Goal: Task Accomplishment & Management: Complete application form

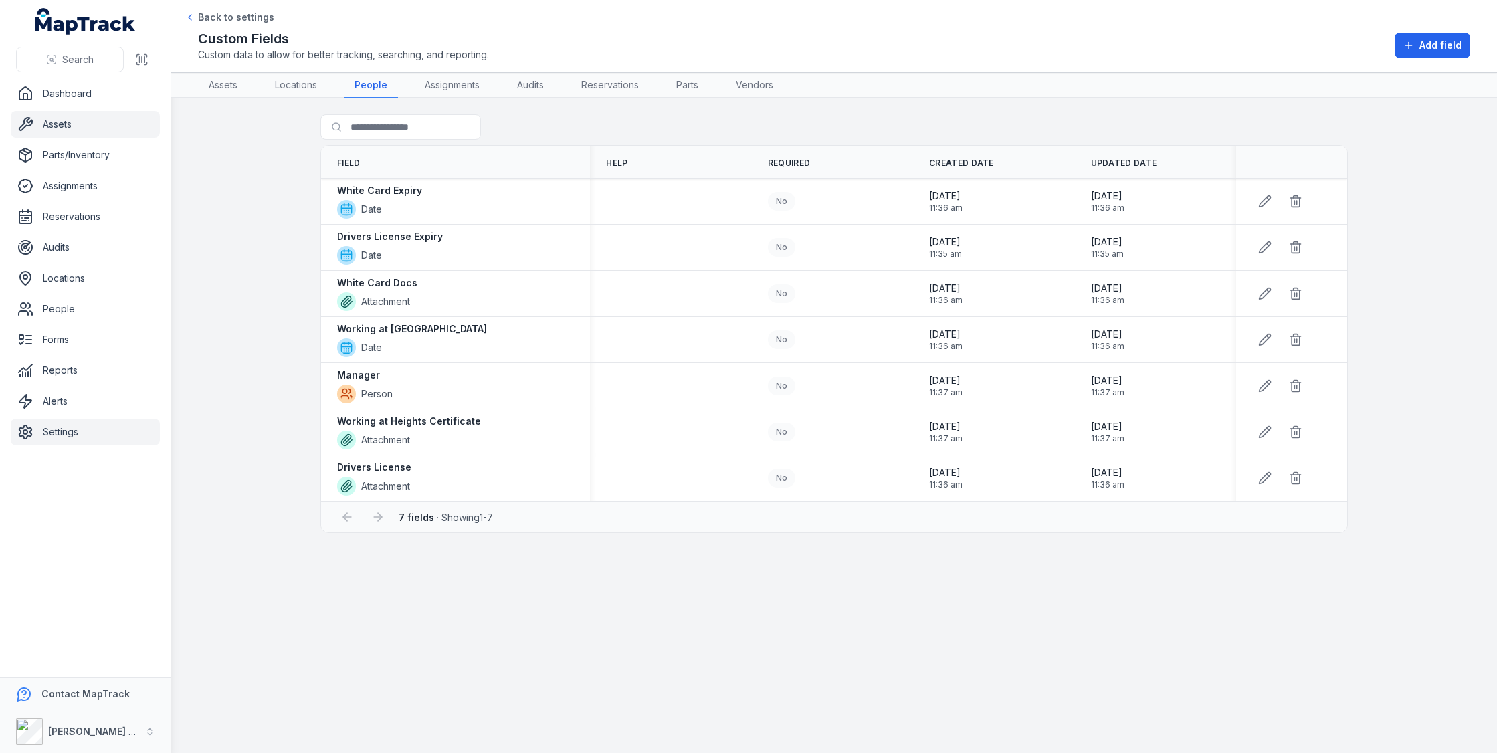
click at [83, 118] on link "Assets" at bounding box center [85, 124] width 149 height 27
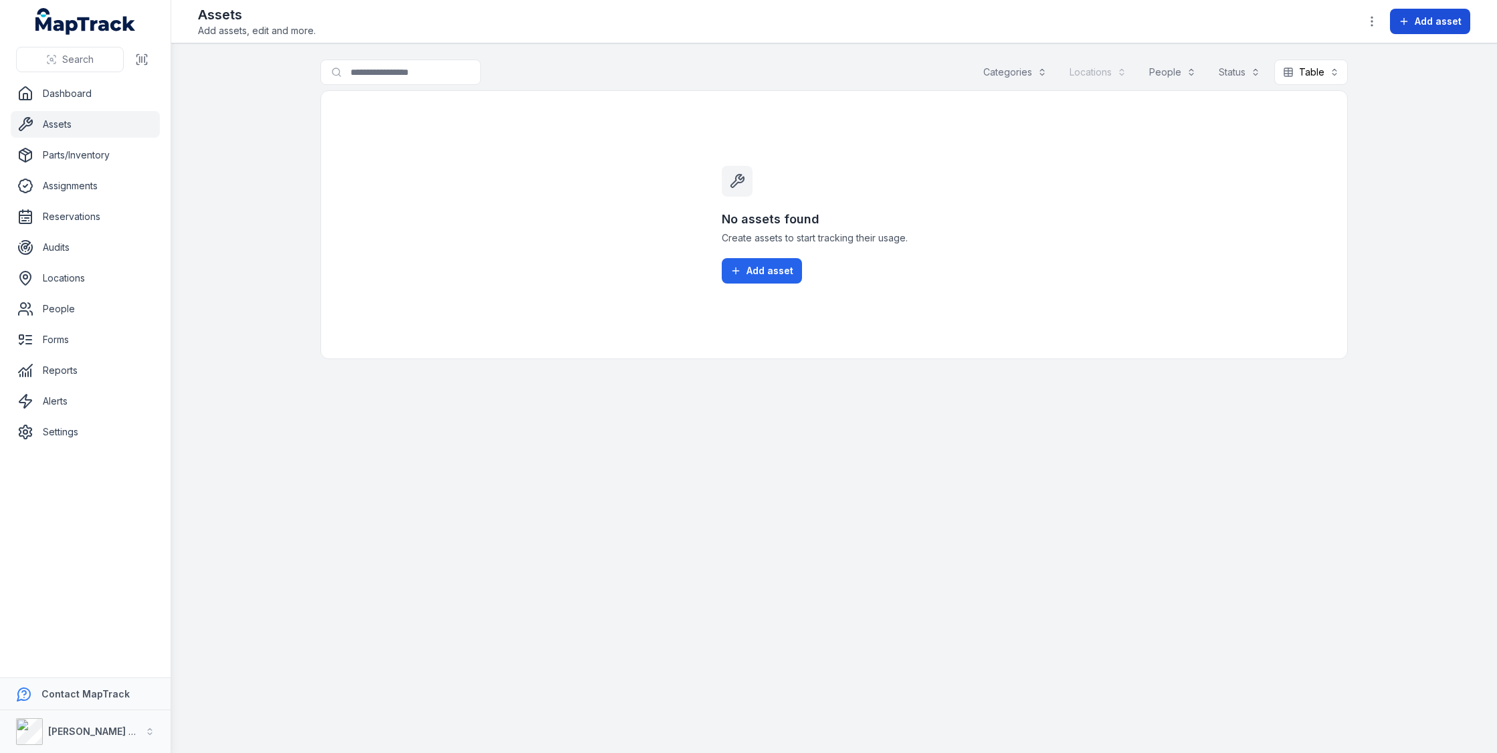
click at [1423, 29] on button "Add asset" at bounding box center [1430, 21] width 80 height 25
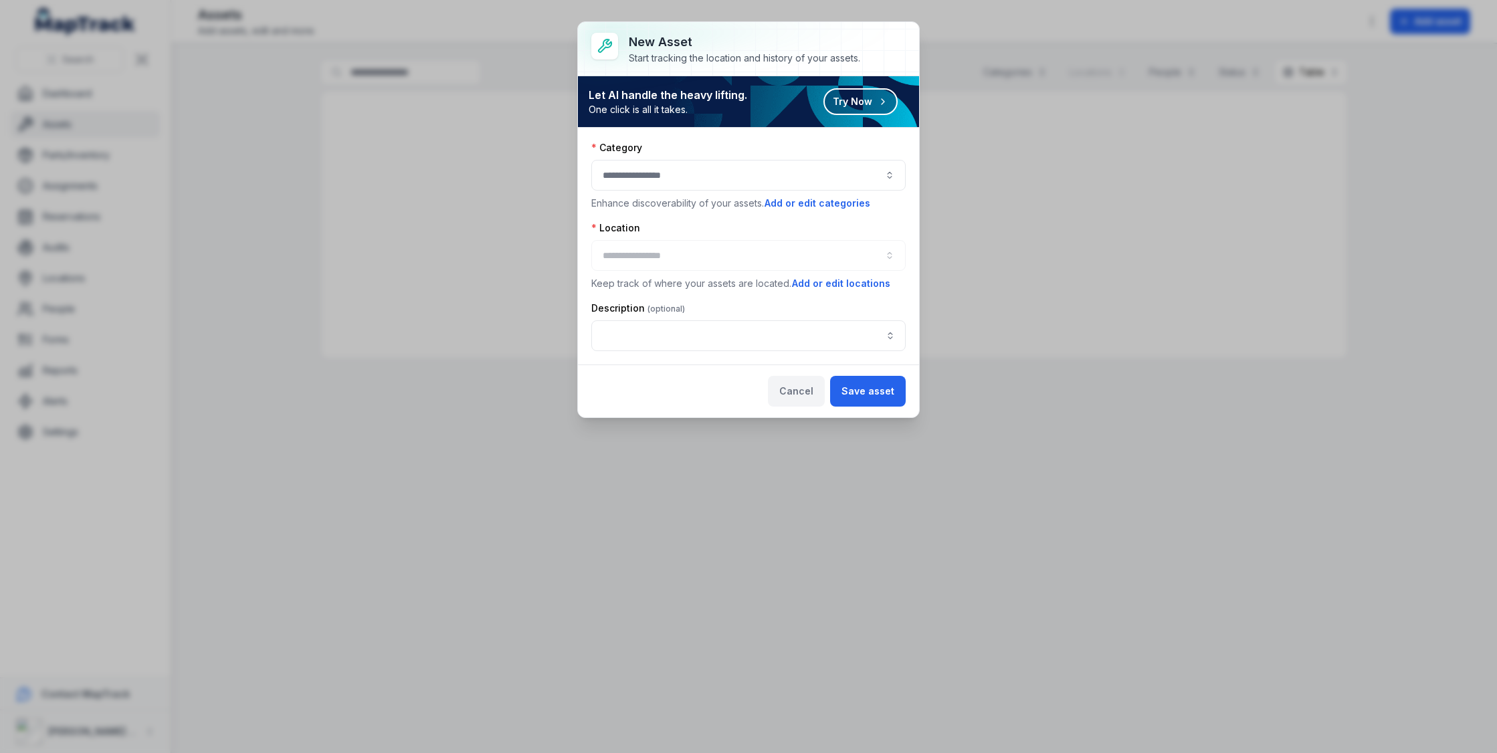
click at [791, 392] on button "Cancel" at bounding box center [796, 391] width 57 height 31
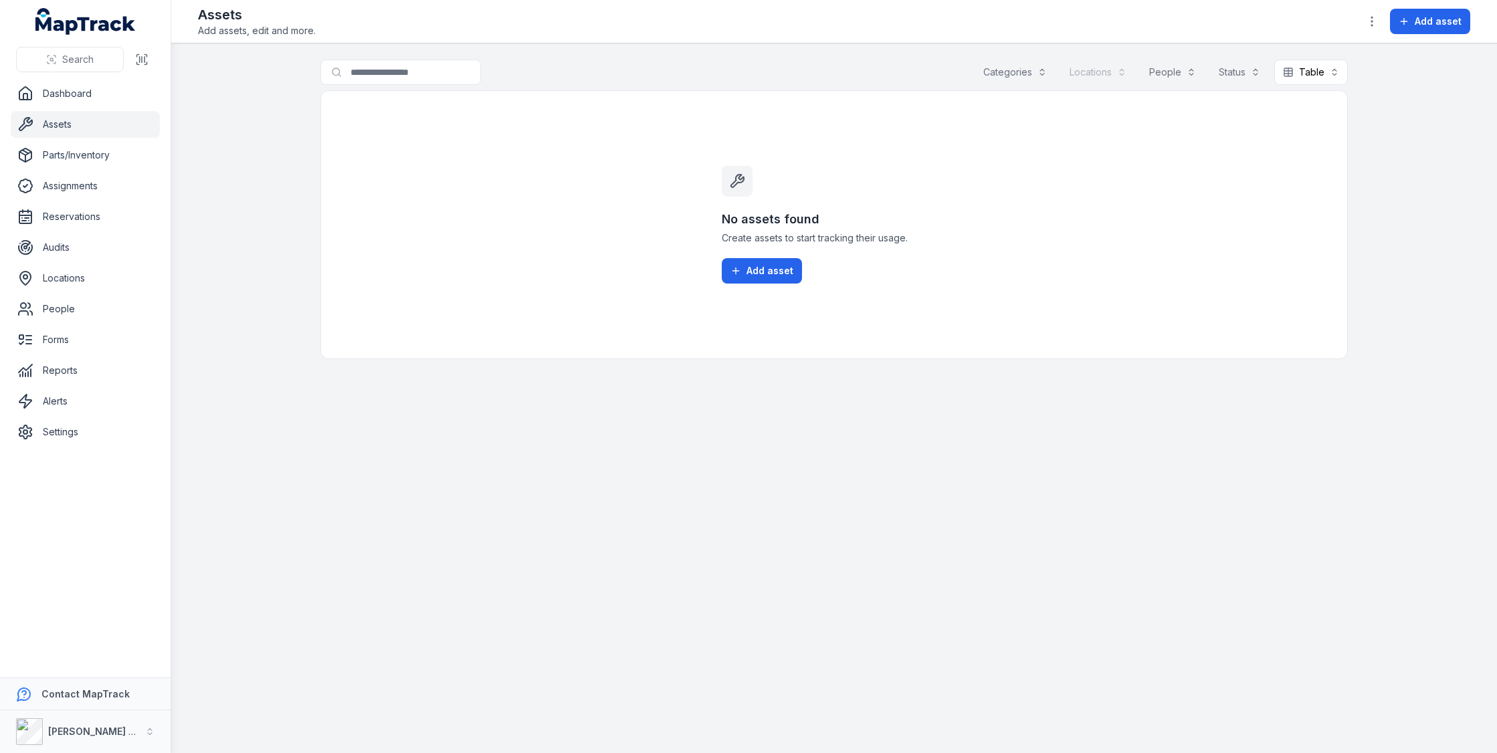
click at [60, 292] on ul "Dashboard Assets Parts/Inventory Assignments Reservations Audits Locations Peop…" at bounding box center [85, 262] width 149 height 365
click at [59, 298] on link "People" at bounding box center [85, 309] width 149 height 27
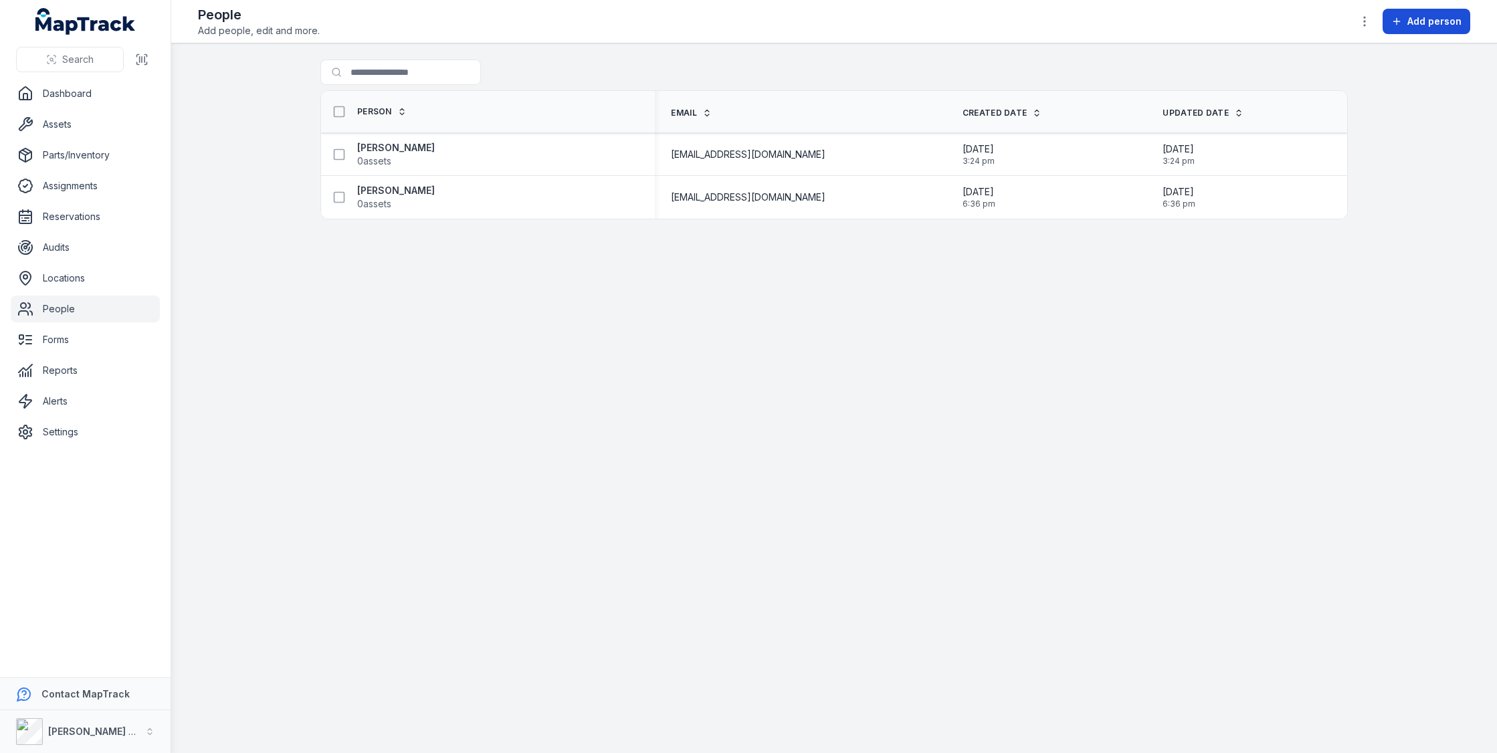
click at [1402, 27] on button "Add person" at bounding box center [1426, 21] width 88 height 25
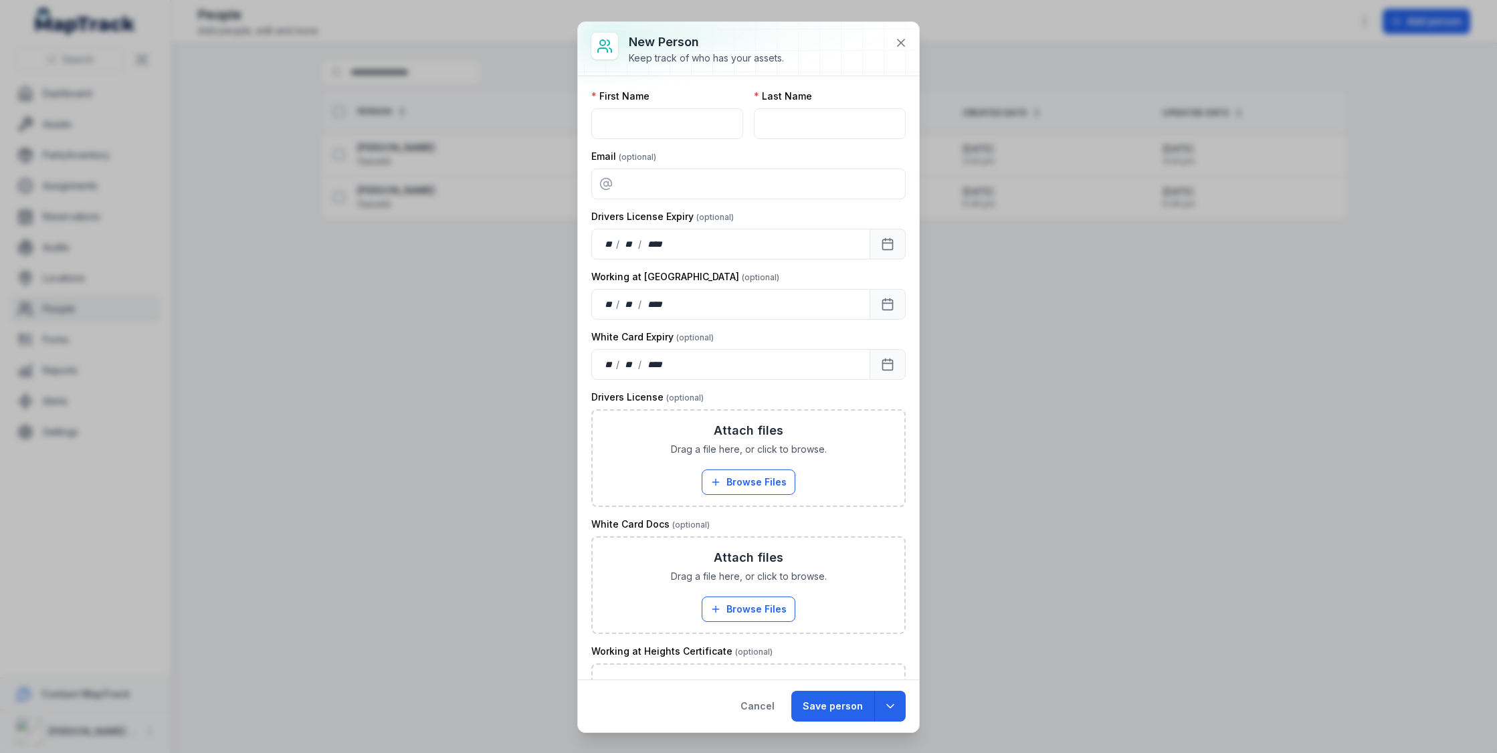
click at [740, 152] on div "Email" at bounding box center [748, 156] width 314 height 13
click at [907, 41] on icon at bounding box center [900, 42] width 13 height 13
